Goal: Navigation & Orientation: Find specific page/section

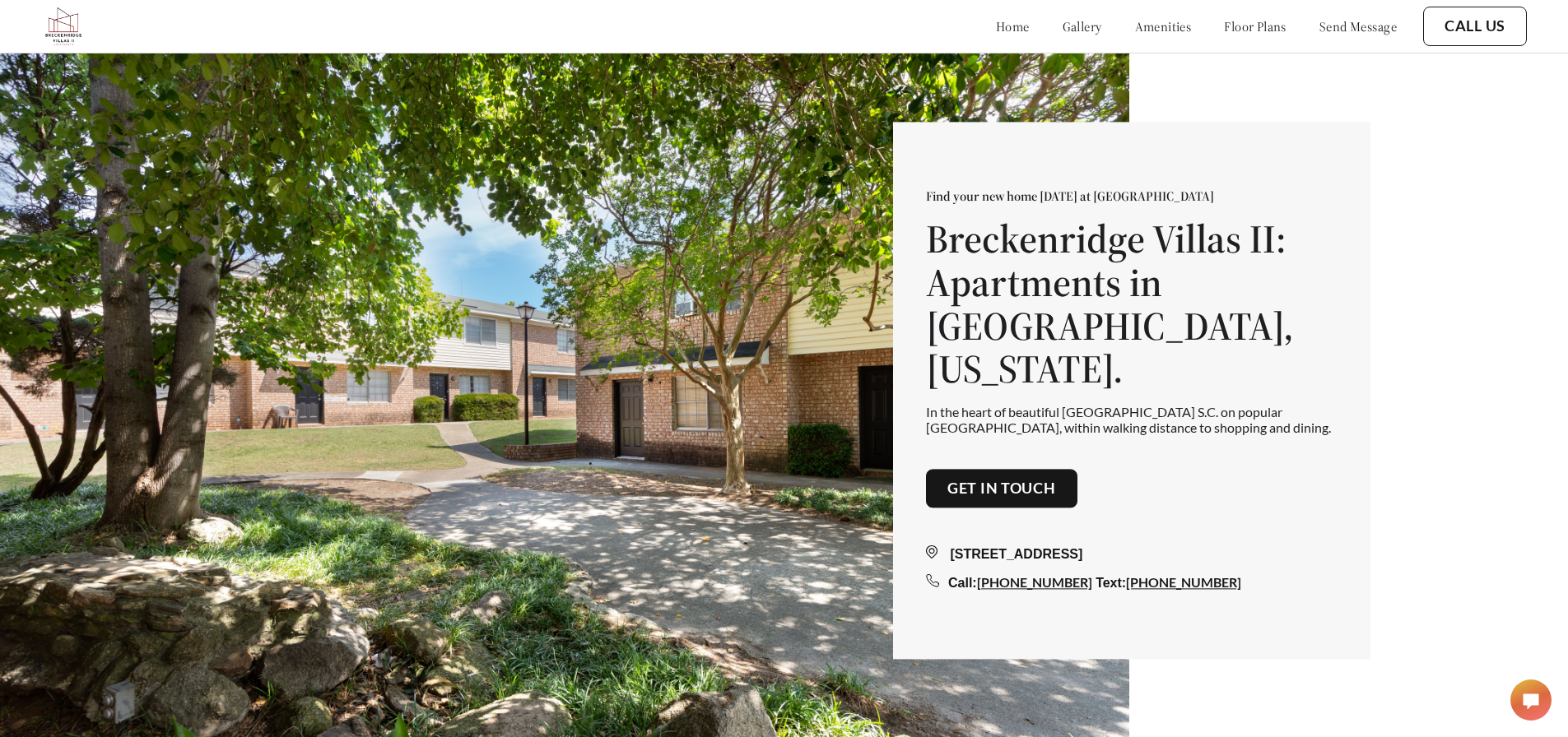
click at [1239, 92] on div "Find your new home [DATE] at [GEOGRAPHIC_DATA] [GEOGRAPHIC_DATA]: Apartments in…" at bounding box center [784, 395] width 1568 height 790
click at [1045, 50] on div "home gallery amenities floor plans send message Call Us" at bounding box center [783, 26] width 1486 height 52
click at [1063, 18] on link "gallery" at bounding box center [1082, 26] width 40 height 16
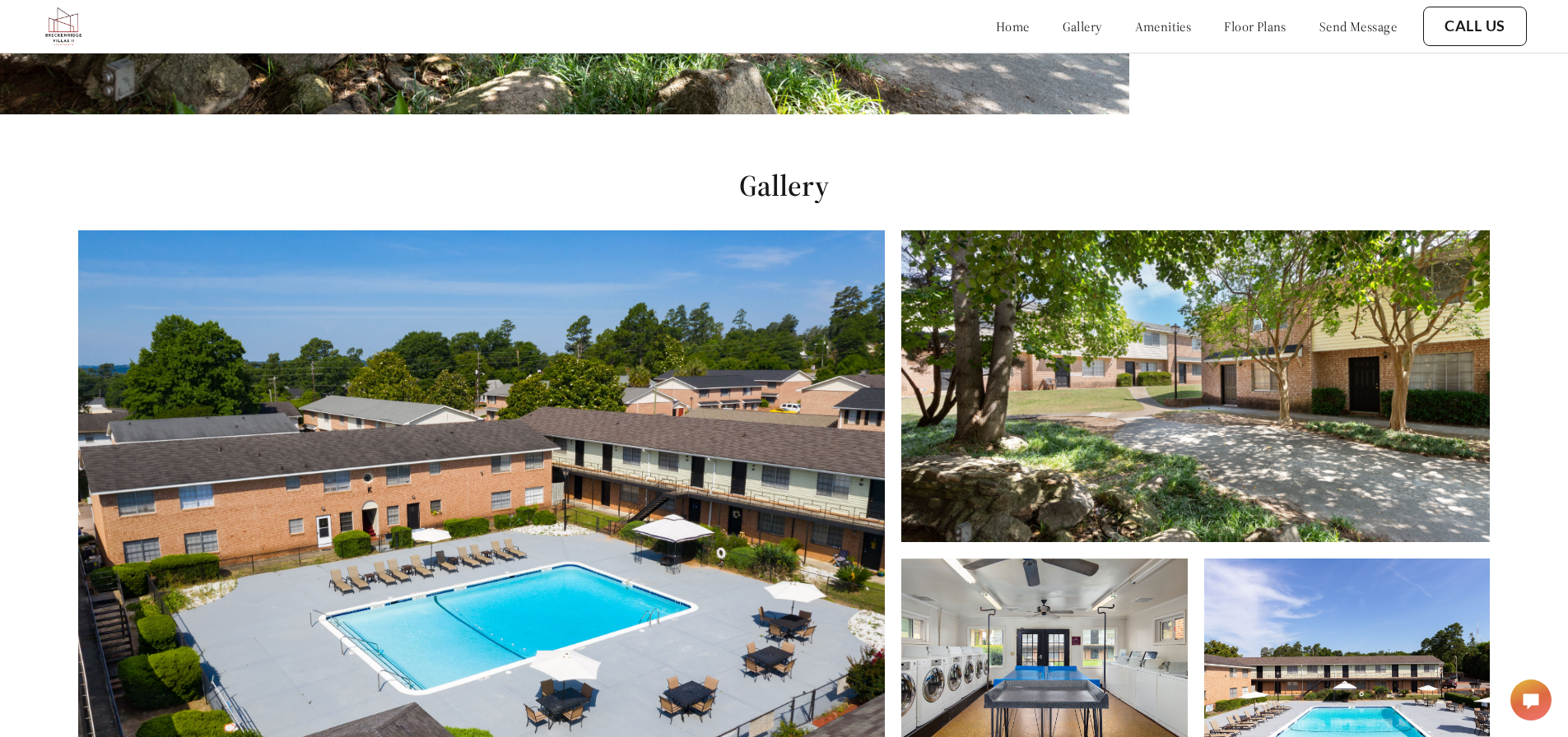
scroll to position [750, 0]
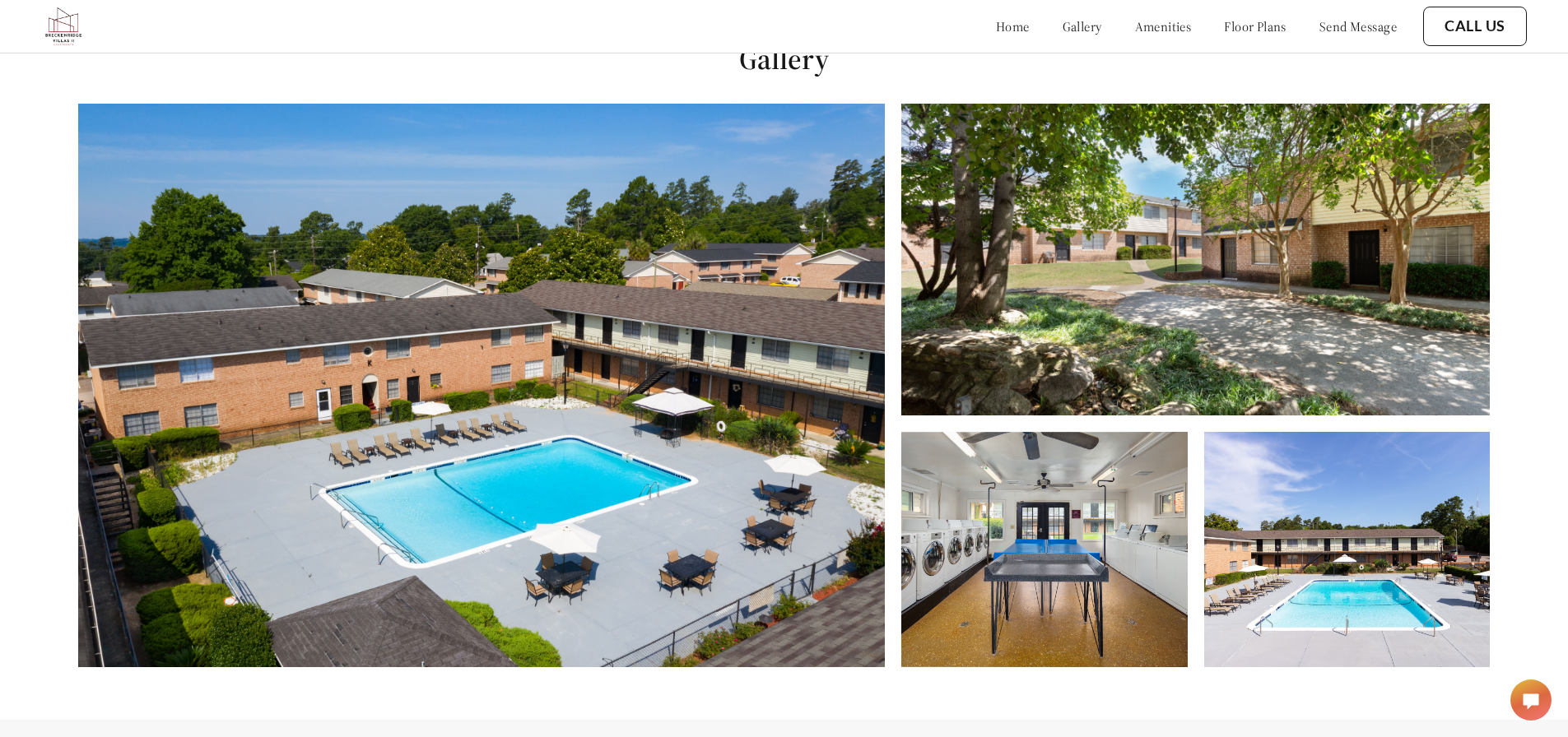
click at [702, 301] on img at bounding box center [482, 385] width 807 height 564
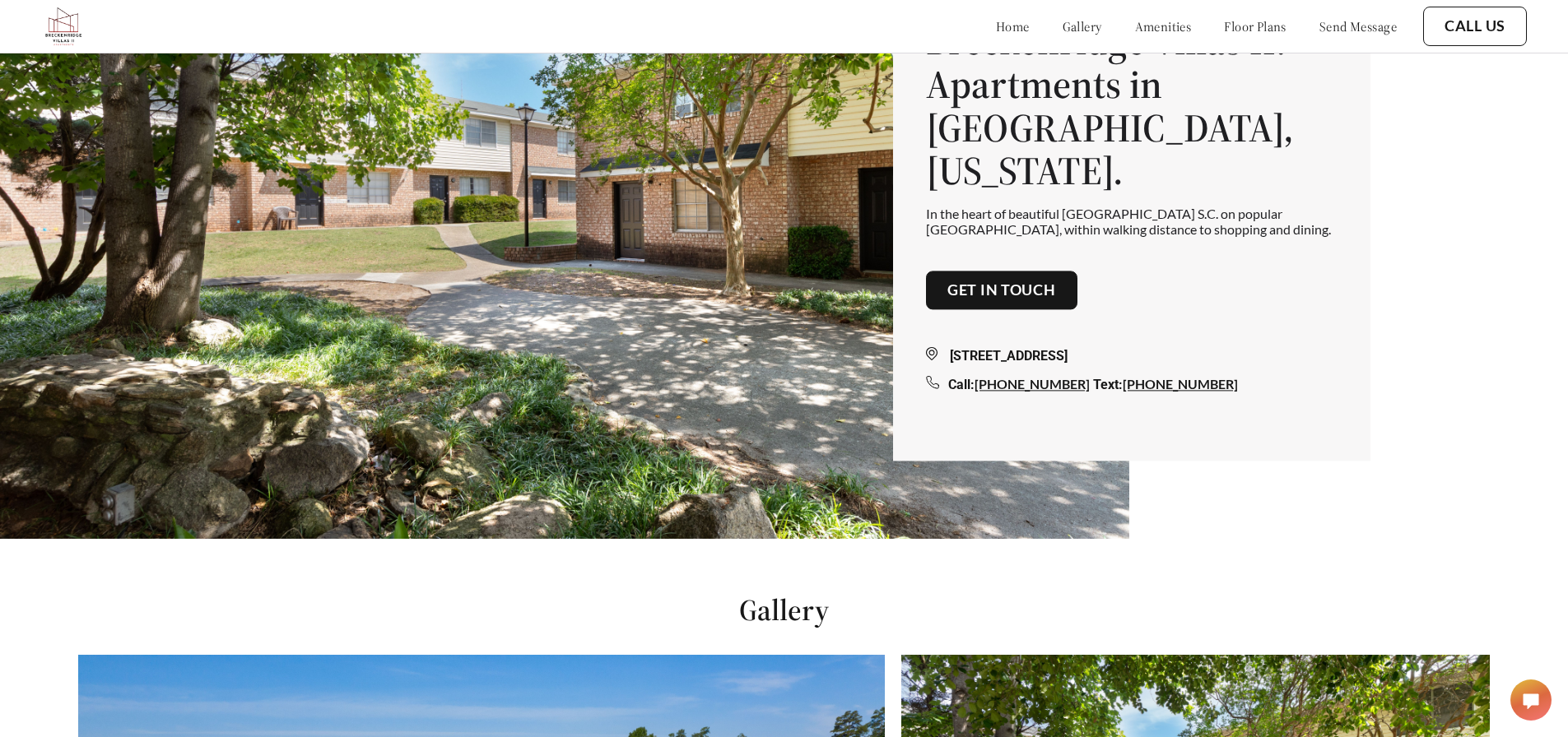
scroll to position [0, 0]
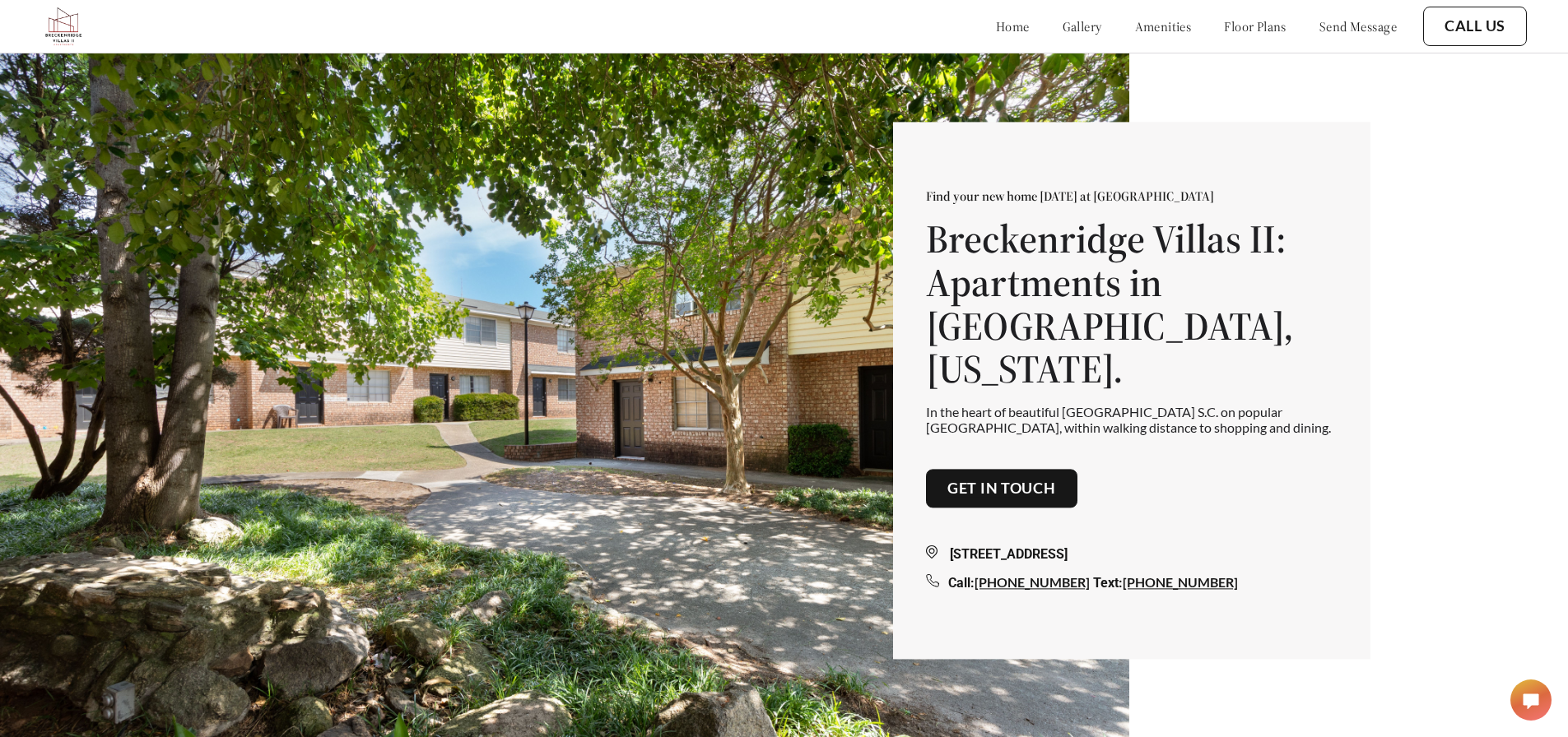
click at [1135, 26] on link "amenities" at bounding box center [1163, 26] width 57 height 16
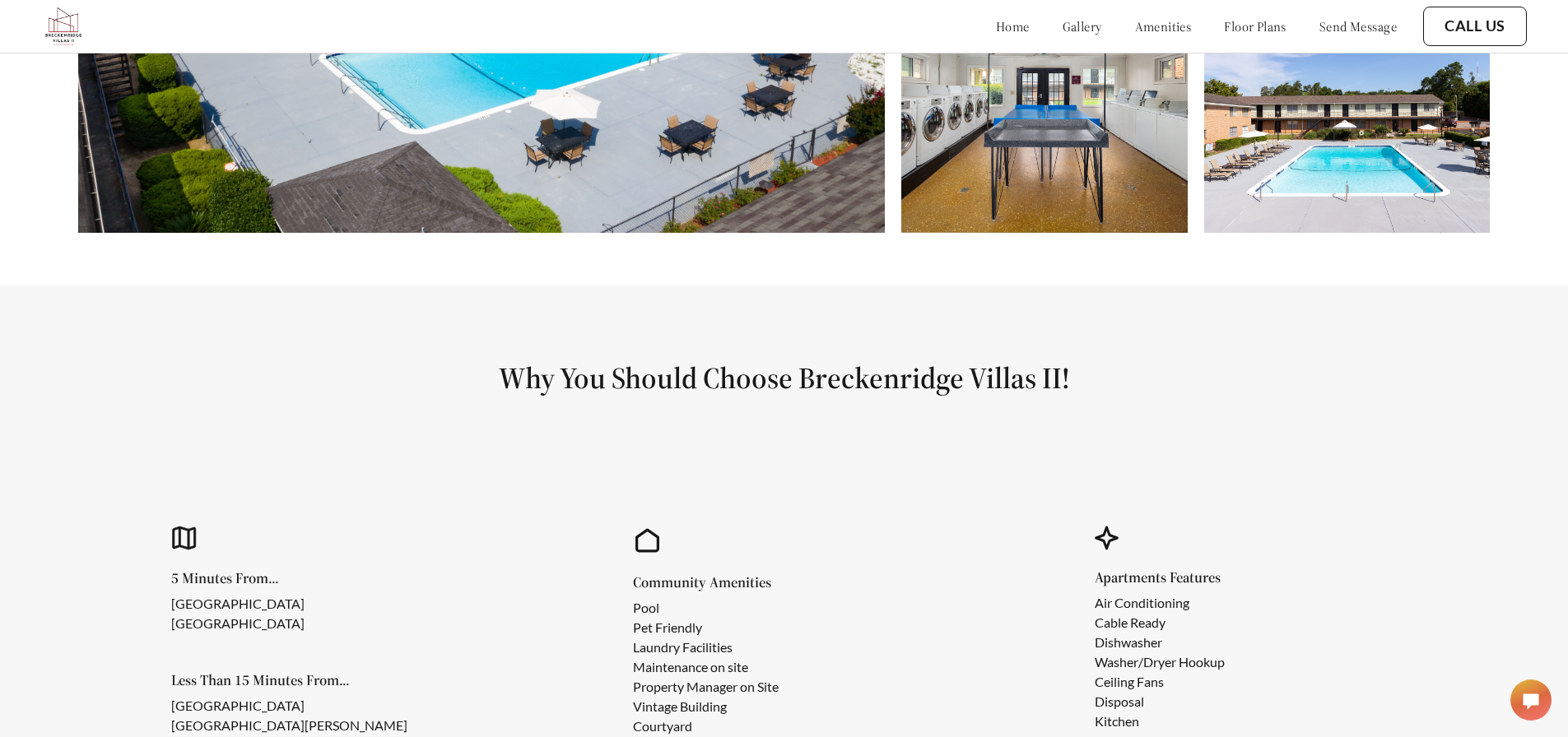
scroll to position [1152, 0]
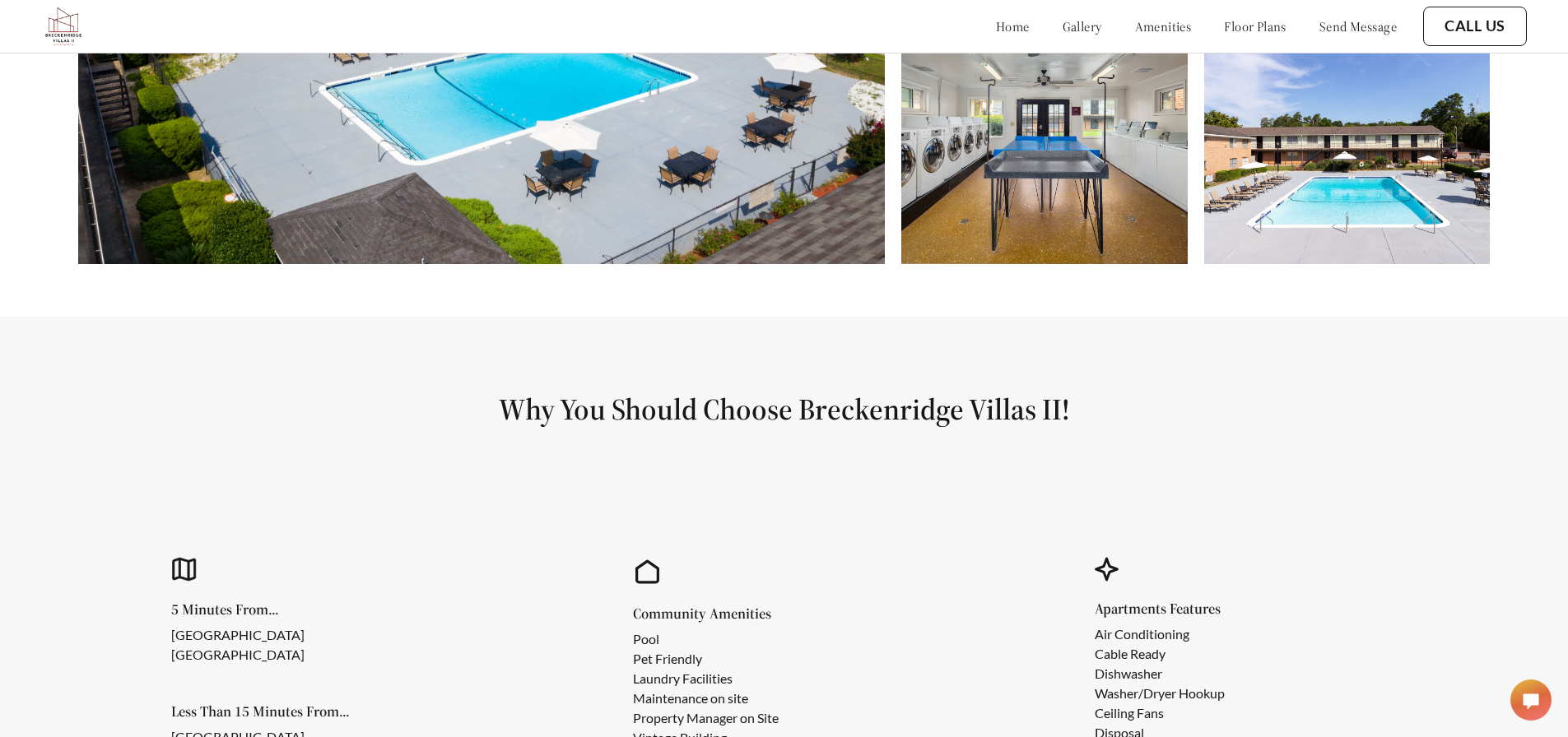
click at [1229, 38] on div "home gallery amenities floor plans send message" at bounding box center [1180, 26] width 434 height 45
click at [1229, 35] on link "floor plans" at bounding box center [1255, 26] width 63 height 16
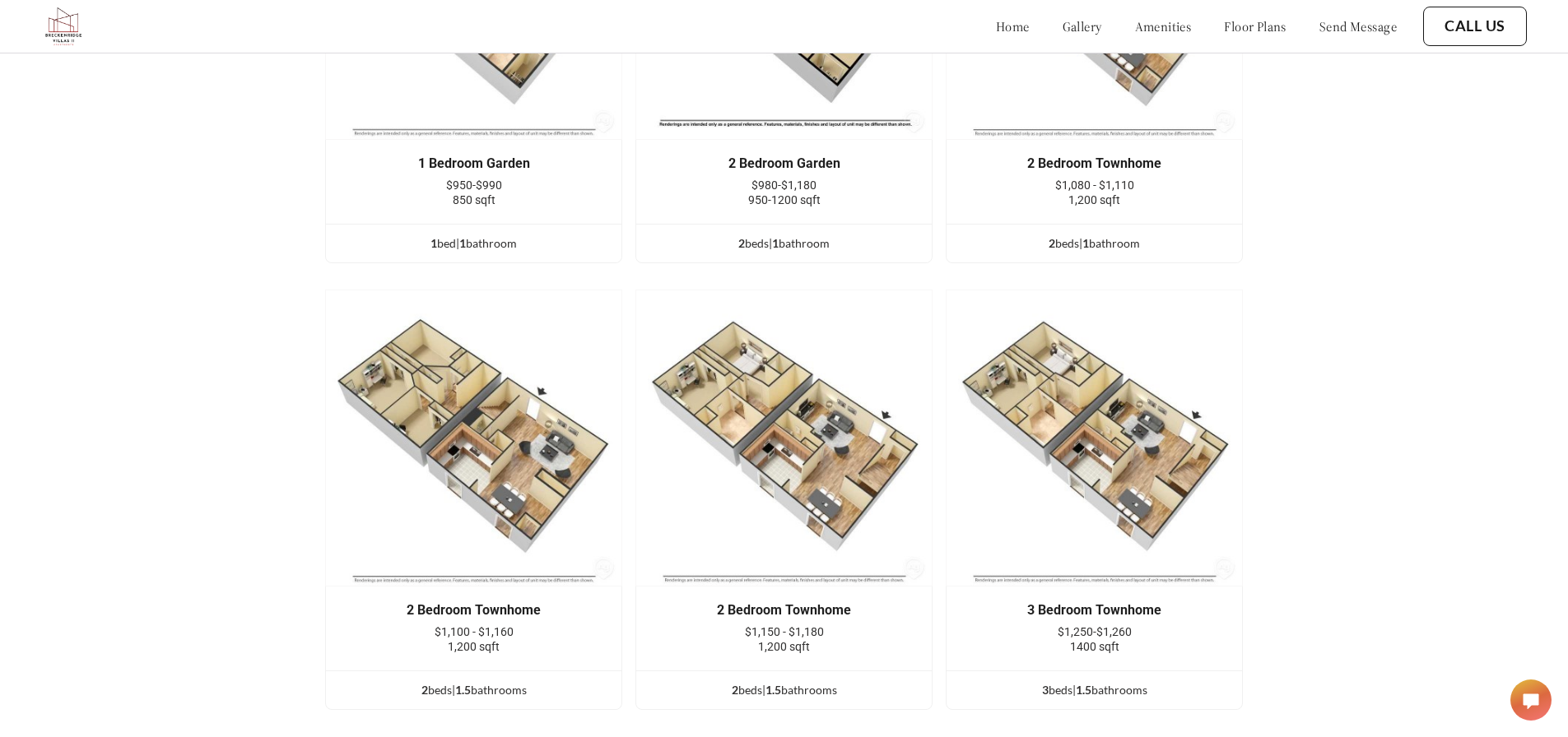
scroll to position [2426, 0]
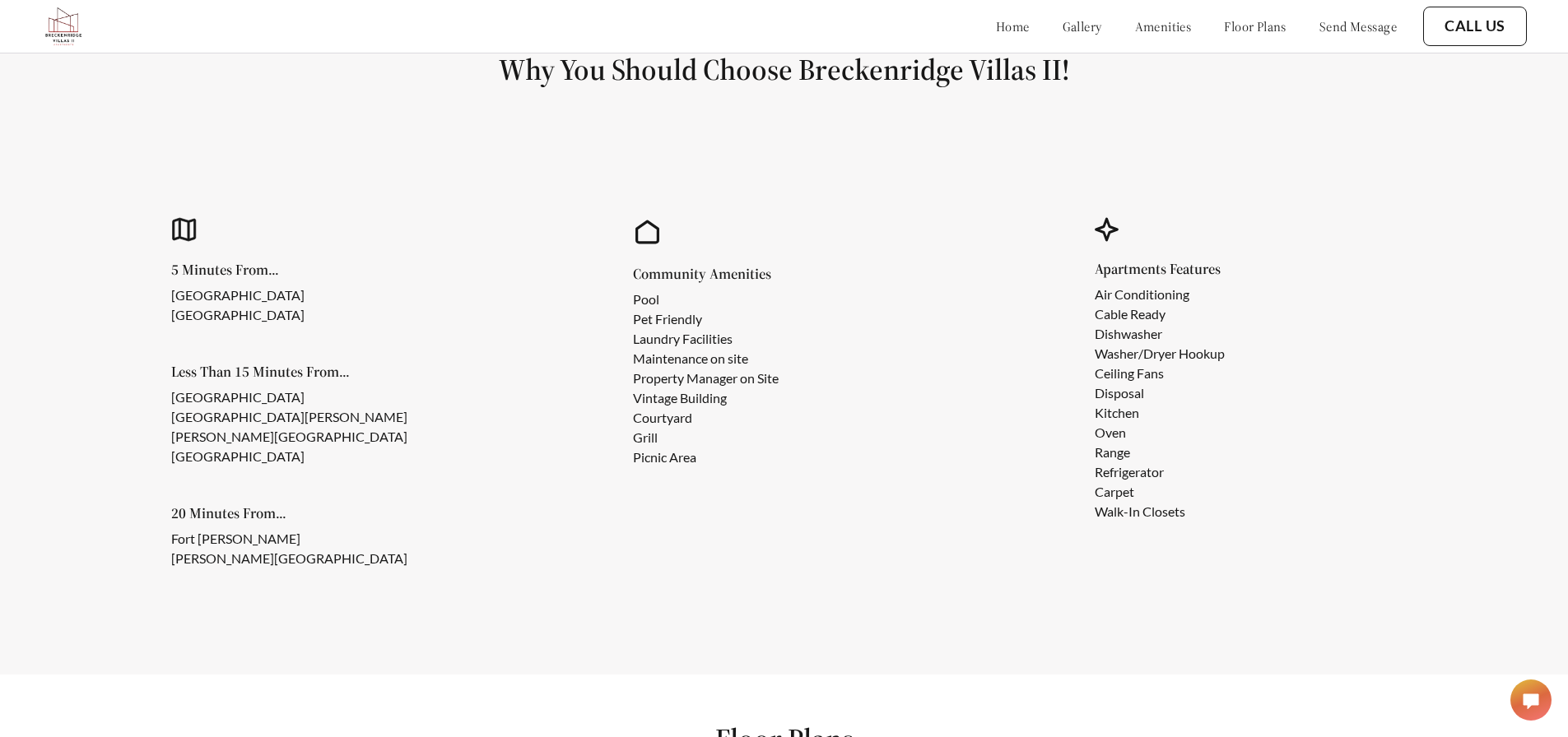
scroll to position [1482, 0]
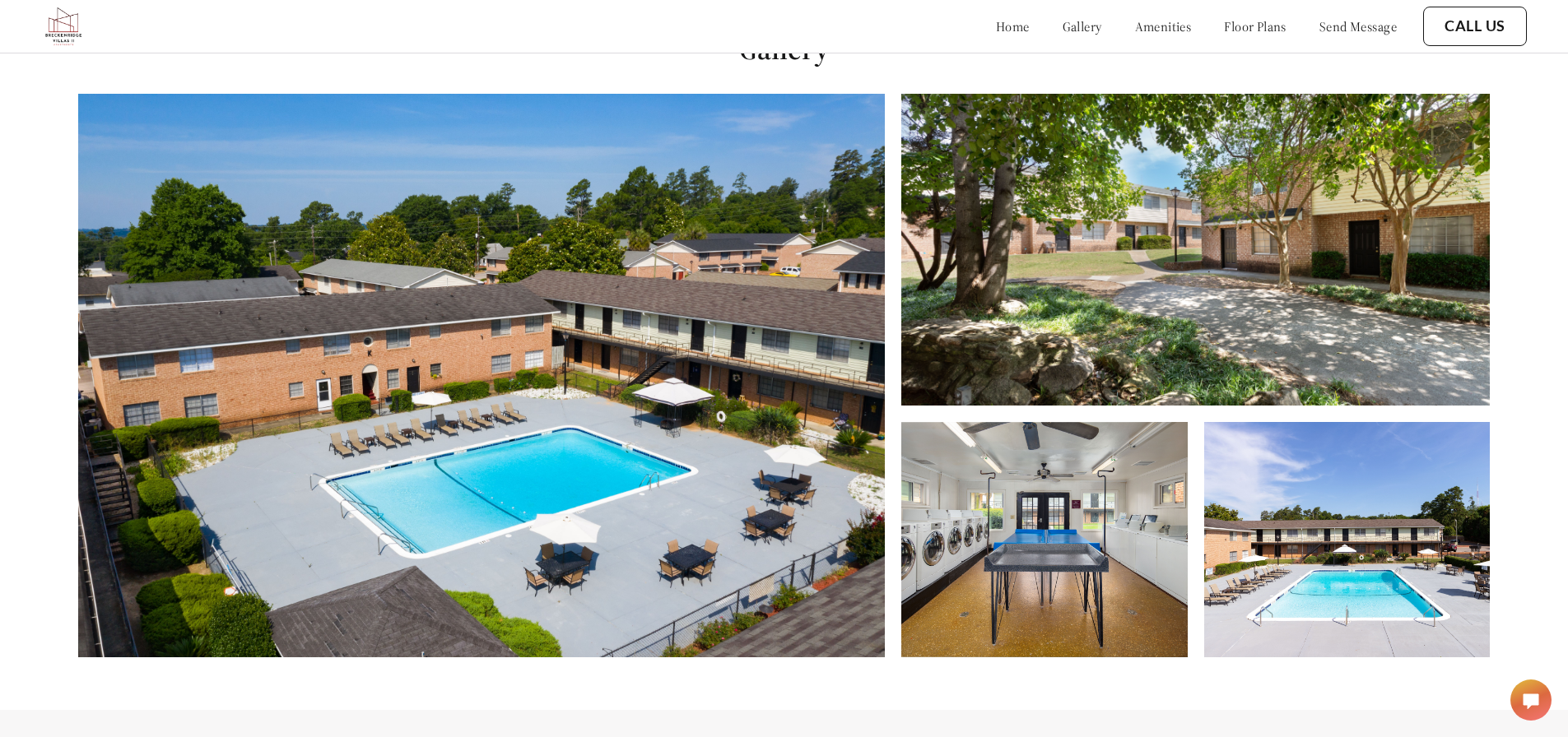
scroll to position [750, 0]
